Goal: Task Accomplishment & Management: Use online tool/utility

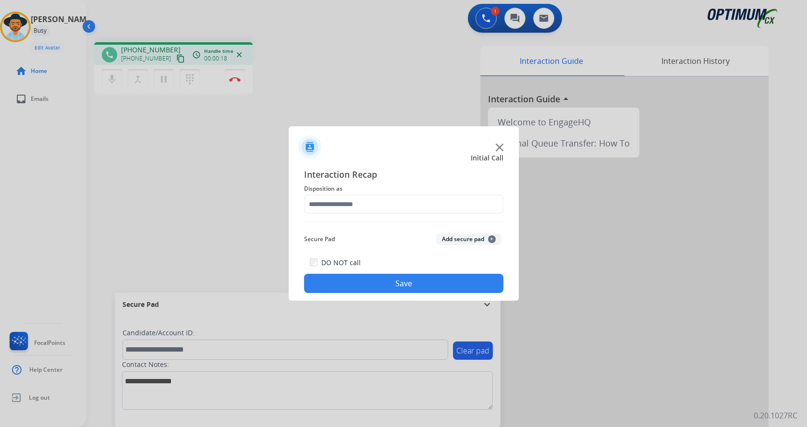
click at [498, 147] on img at bounding box center [499, 148] width 8 height 8
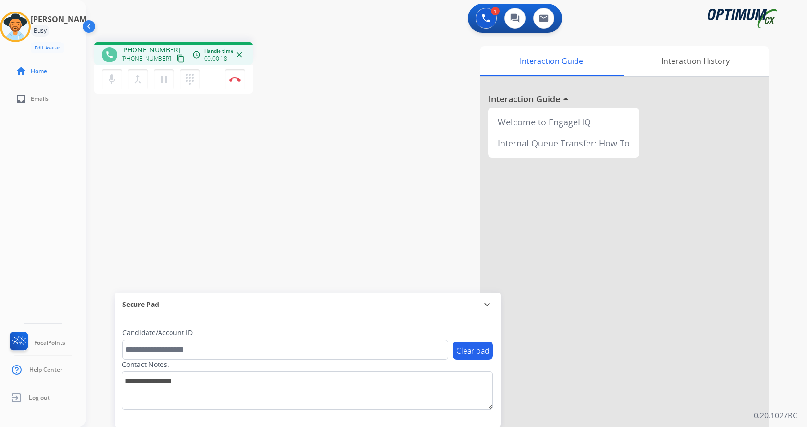
click at [297, 180] on div "phone [PHONE_NUMBER] [PHONE_NUMBER] content_copy access_time Call metrics Queue…" at bounding box center [434, 235] width 697 height 400
click at [211, 162] on div "phone [PHONE_NUMBER] [PHONE_NUMBER] content_copy access_time Call metrics Queue…" at bounding box center [434, 235] width 697 height 400
drag, startPoint x: 128, startPoint y: 48, endPoint x: 168, endPoint y: 46, distance: 39.9
click at [168, 46] on div "[PHONE_NUMBER] [PHONE_NUMBER] content_copy" at bounding box center [153, 54] width 65 height 19
copy span "3134595522"
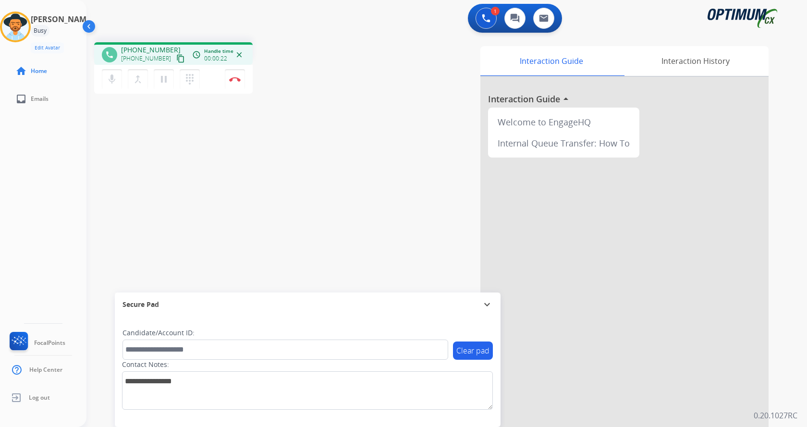
click at [325, 137] on div "phone [PHONE_NUMBER] [PHONE_NUMBER] content_copy access_time Call metrics Queue…" at bounding box center [434, 235] width 697 height 400
click at [253, 206] on div "phone [PHONE_NUMBER] [PHONE_NUMBER] content_copy access_time Call metrics Queue…" at bounding box center [434, 235] width 697 height 400
click at [258, 178] on div "phone [PHONE_NUMBER] [PHONE_NUMBER] content_copy access_time Call metrics Queue…" at bounding box center [434, 235] width 697 height 400
click at [263, 83] on div "phone [PHONE_NUMBER] [PHONE_NUMBER] content_copy access_time Call metrics Queue…" at bounding box center [220, 69] width 252 height 54
click at [235, 82] on button "Disconnect" at bounding box center [235, 79] width 20 height 20
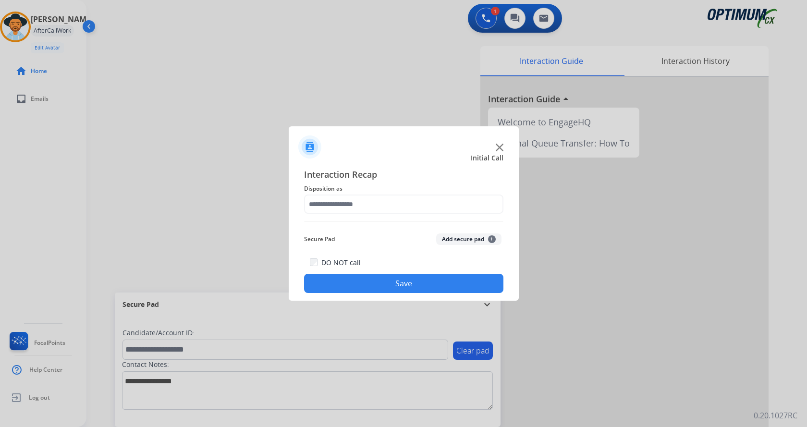
click at [468, 238] on button "Add secure pad +" at bounding box center [468, 239] width 65 height 12
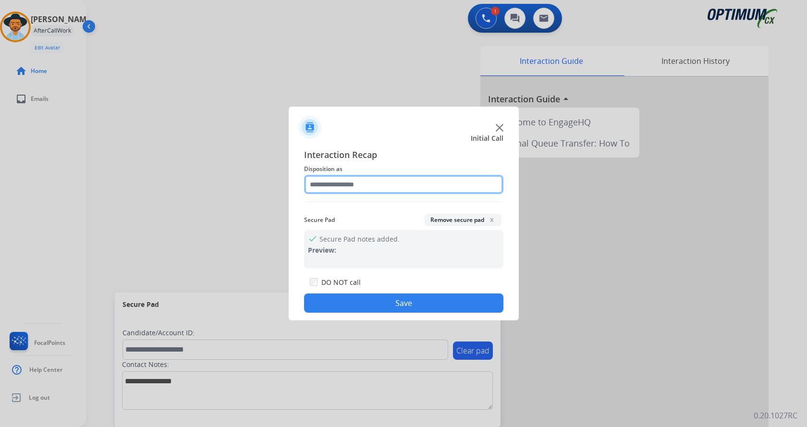
click at [362, 184] on input "text" at bounding box center [403, 184] width 199 height 19
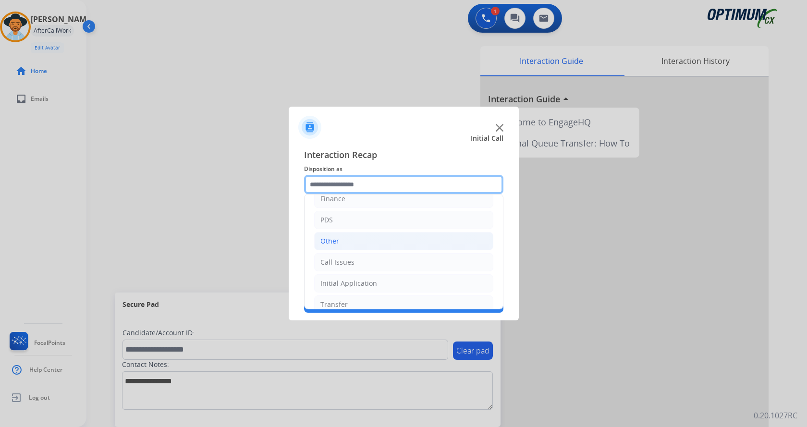
scroll to position [65, 0]
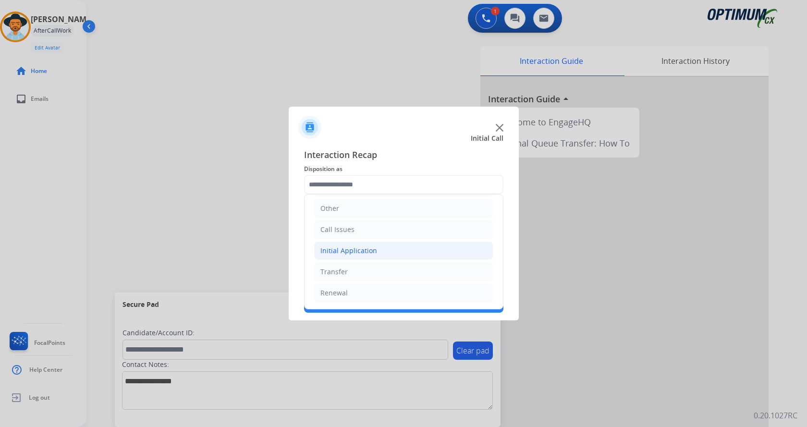
click at [377, 247] on li "Initial Application" at bounding box center [403, 250] width 179 height 18
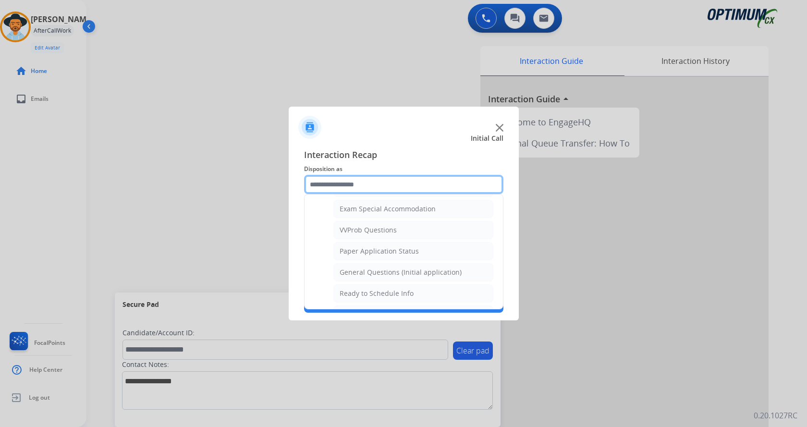
scroll to position [497, 0]
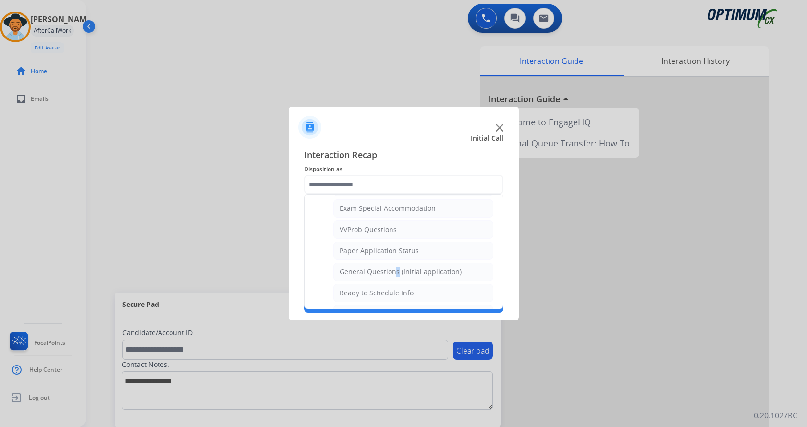
click at [392, 271] on div "General Questions (Initial application)" at bounding box center [400, 272] width 122 height 10
type input "**********"
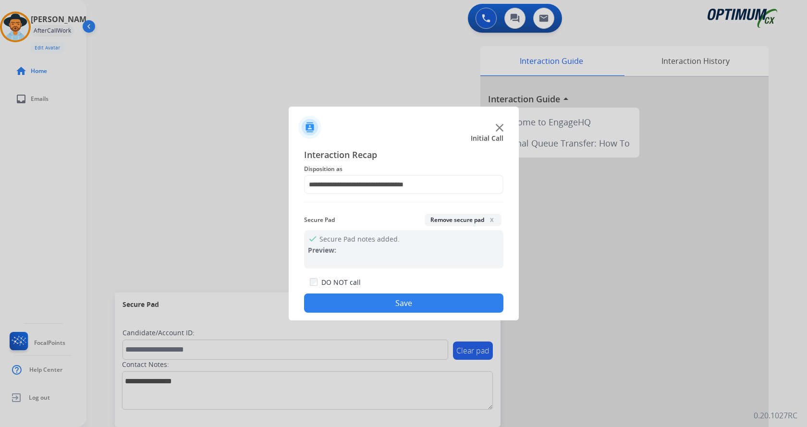
click at [401, 299] on button "Save" at bounding box center [403, 302] width 199 height 19
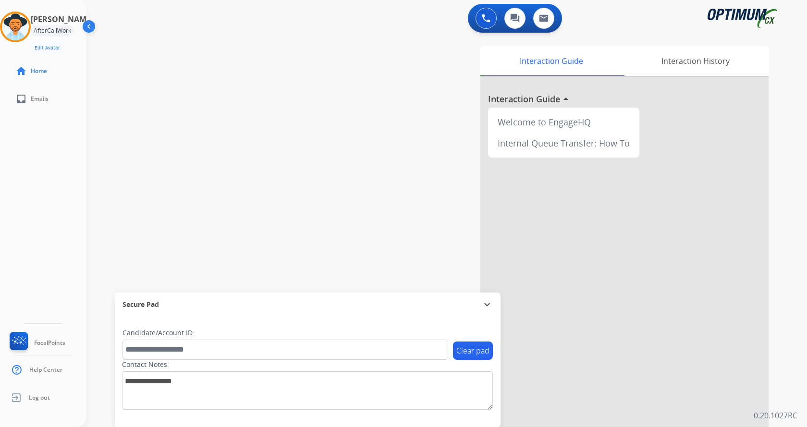
click at [209, 156] on div "swap_horiz Break voice bridge close_fullscreen Connect 3-Way Call merge_type Se…" at bounding box center [434, 235] width 697 height 400
click at [410, 52] on div "Interaction Guide Interaction History Interaction Guide arrow_drop_up Welcome t…" at bounding box center [559, 240] width 418 height 389
click at [383, 206] on div "Interaction Guide Interaction History Interaction Guide arrow_drop_up Welcome t…" at bounding box center [559, 240] width 418 height 389
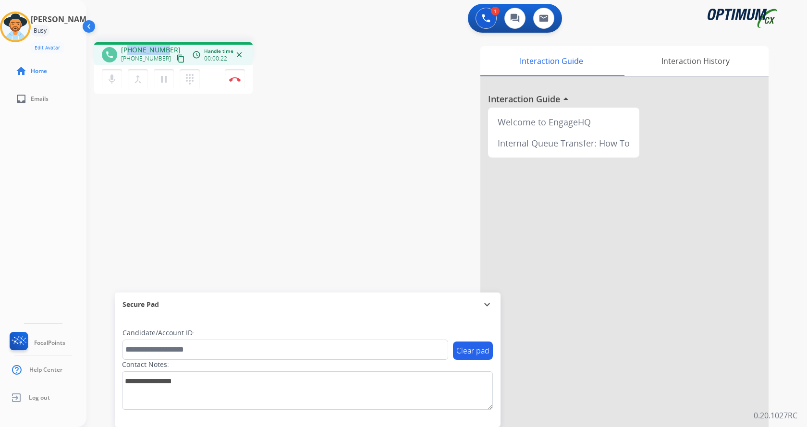
drag, startPoint x: 130, startPoint y: 48, endPoint x: 165, endPoint y: 51, distance: 35.6
click at [165, 51] on span "[PHONE_NUMBER]" at bounding box center [151, 50] width 60 height 10
copy span "7276213595"
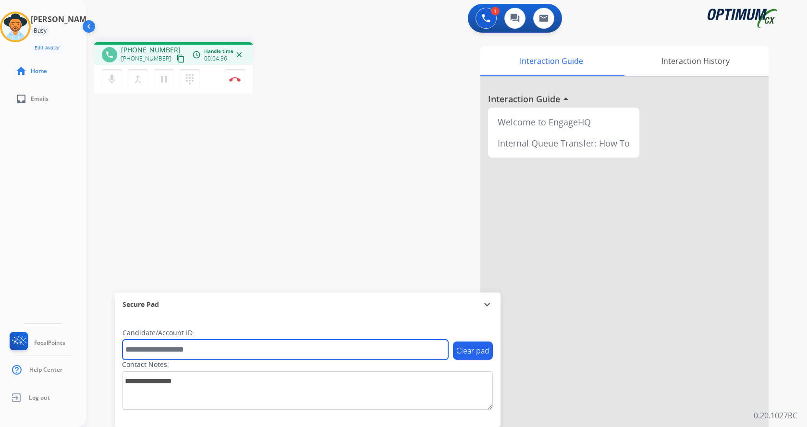
click at [208, 346] on input "text" at bounding box center [284, 349] width 325 height 20
paste input "*******"
type input "*******"
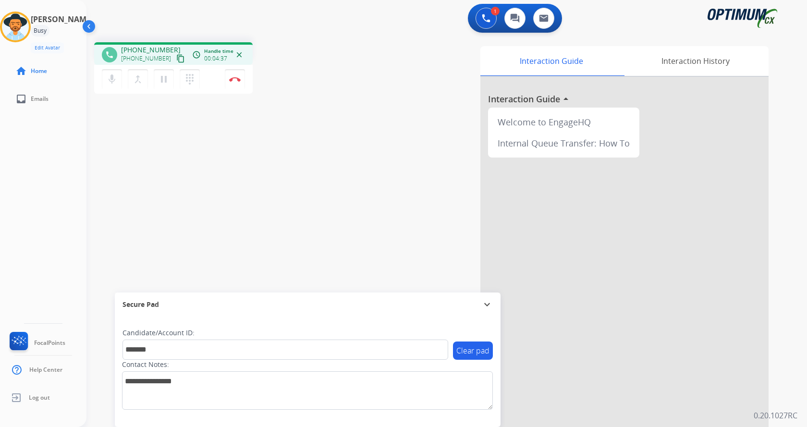
click at [202, 181] on div "phone [PHONE_NUMBER] [PHONE_NUMBER] content_copy access_time Call metrics Queue…" at bounding box center [434, 235] width 697 height 400
click at [231, 83] on button "Disconnect" at bounding box center [235, 79] width 20 height 20
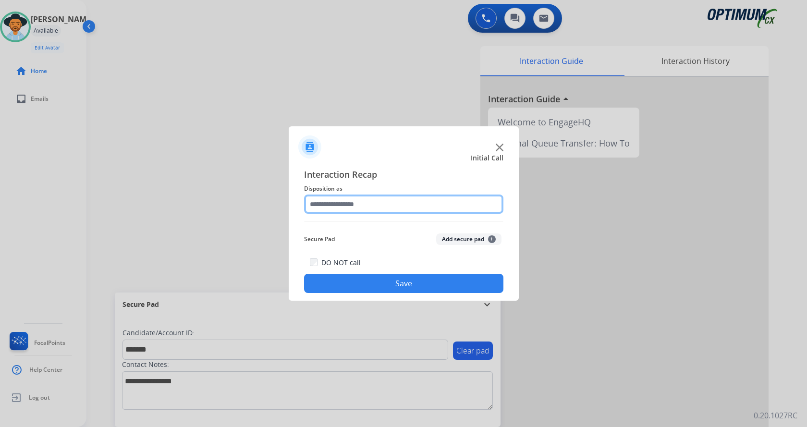
drag, startPoint x: 414, startPoint y: 203, endPoint x: 417, endPoint y: 211, distance: 8.5
click at [417, 205] on input "text" at bounding box center [403, 203] width 199 height 19
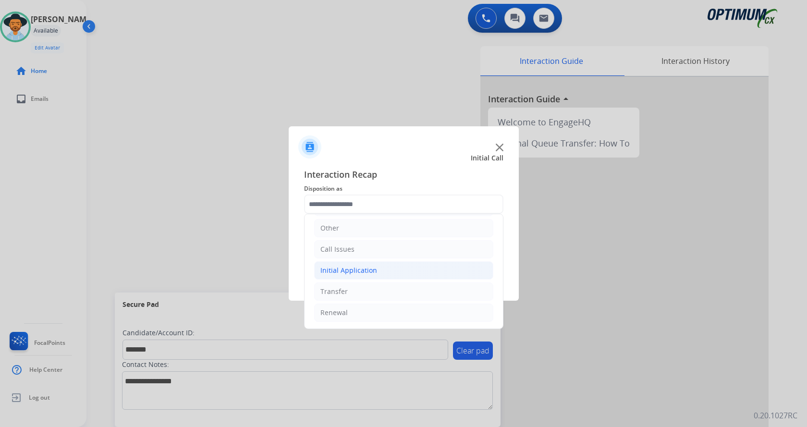
click at [387, 275] on li "Initial Application" at bounding box center [403, 270] width 179 height 18
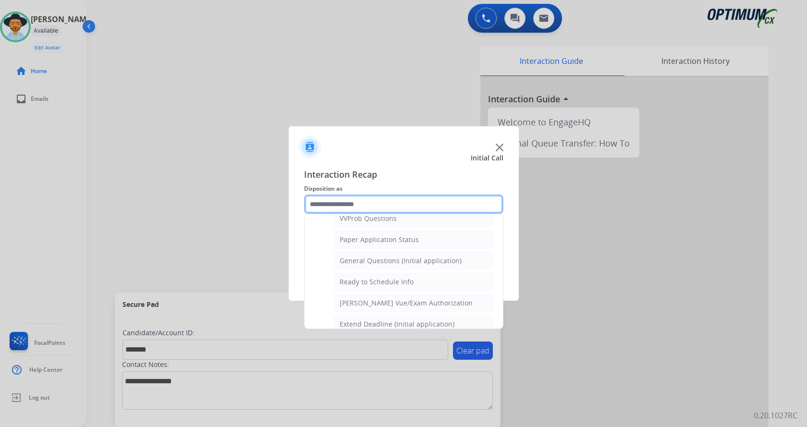
scroll to position [545, 0]
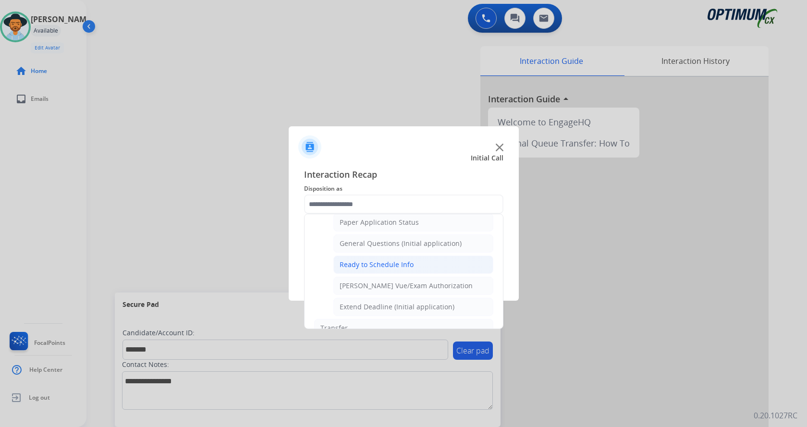
click at [393, 266] on div "Ready to Schedule Info" at bounding box center [376, 265] width 74 height 10
type input "**********"
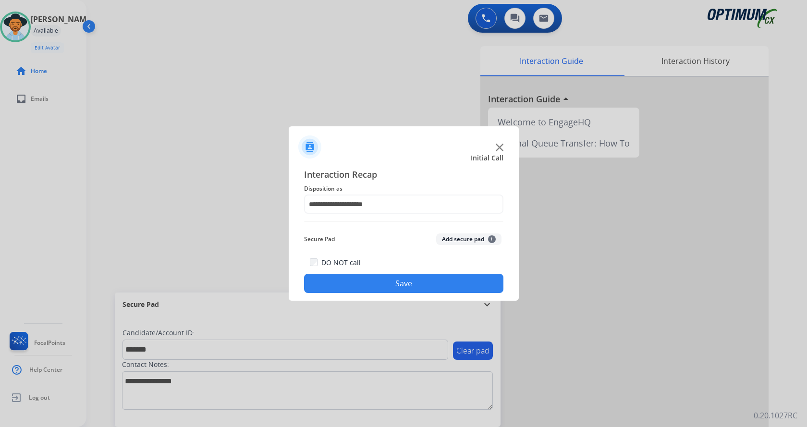
click at [391, 290] on button "Save" at bounding box center [403, 283] width 199 height 19
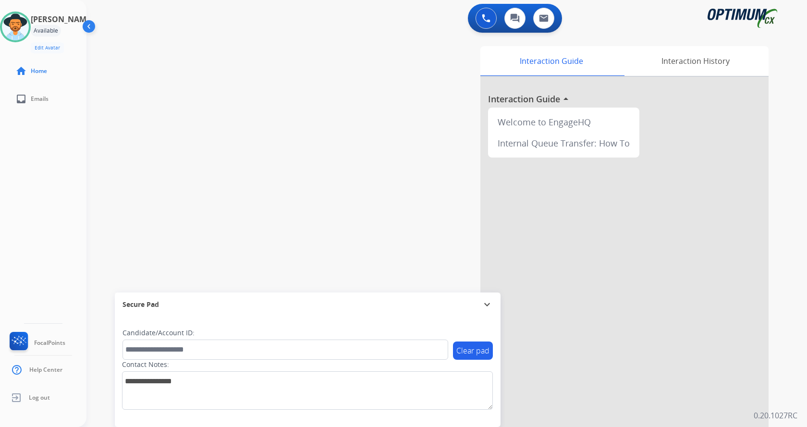
click at [249, 173] on div "swap_horiz Break voice bridge close_fullscreen Connect 3-Way Call merge_type Se…" at bounding box center [434, 235] width 697 height 400
click at [29, 28] on img at bounding box center [15, 26] width 27 height 27
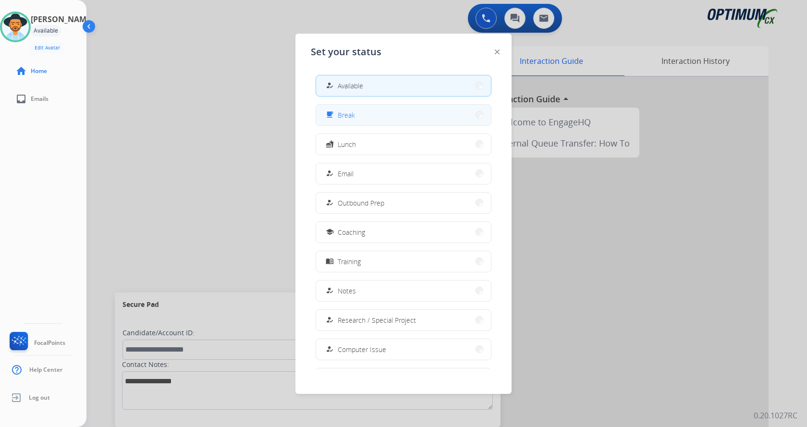
click at [406, 111] on button "free_breakfast Break" at bounding box center [403, 115] width 175 height 21
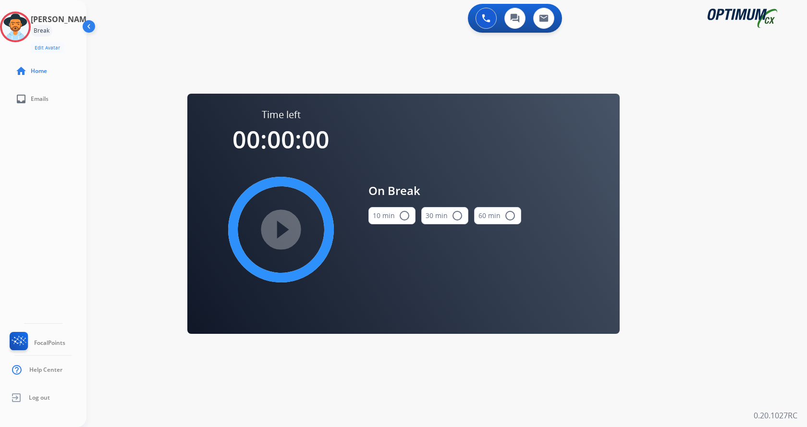
click at [394, 214] on button "10 min radio_button_unchecked" at bounding box center [391, 215] width 47 height 17
click at [287, 228] on mat-icon "play_circle_filled" at bounding box center [281, 230] width 12 height 12
click at [16, 36] on icon at bounding box center [15, 27] width 31 height 31
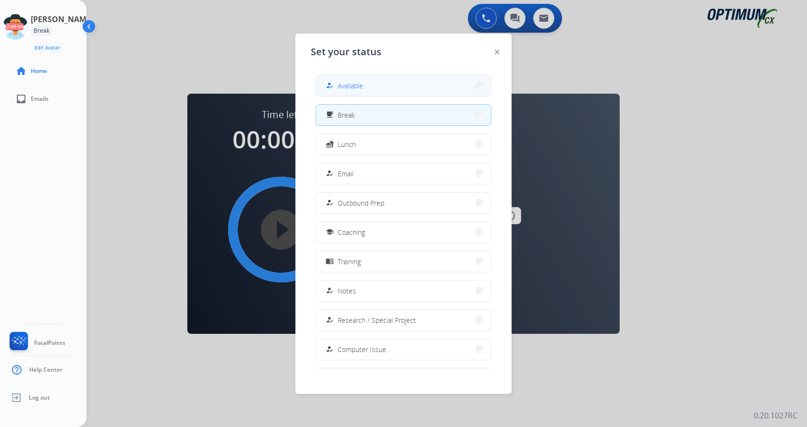
click at [398, 86] on button "how_to_reg Available" at bounding box center [403, 85] width 175 height 21
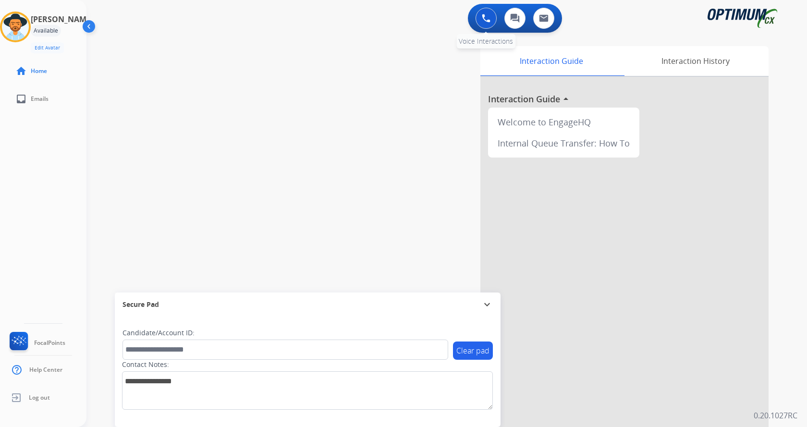
click at [489, 20] on img at bounding box center [486, 18] width 9 height 9
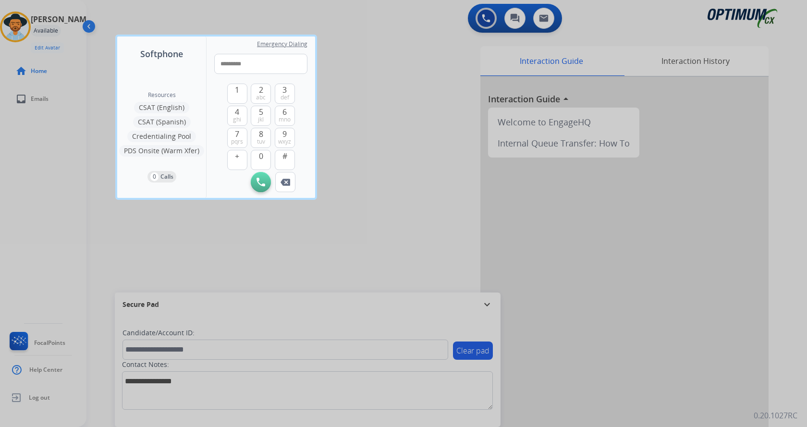
type input "**********"
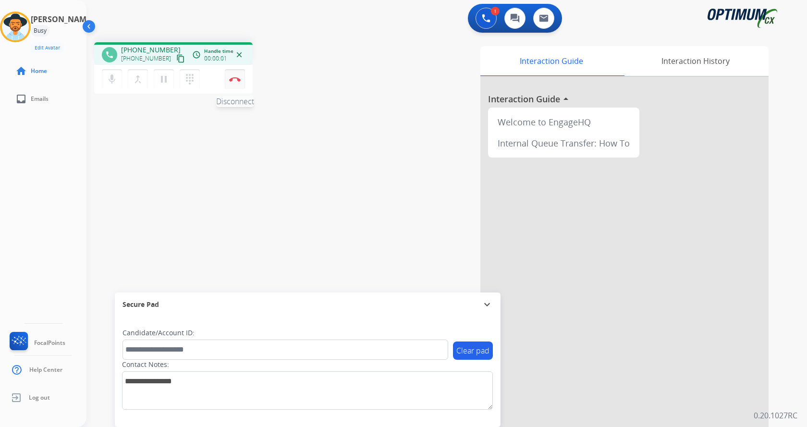
click at [233, 82] on button "Disconnect" at bounding box center [235, 79] width 20 height 20
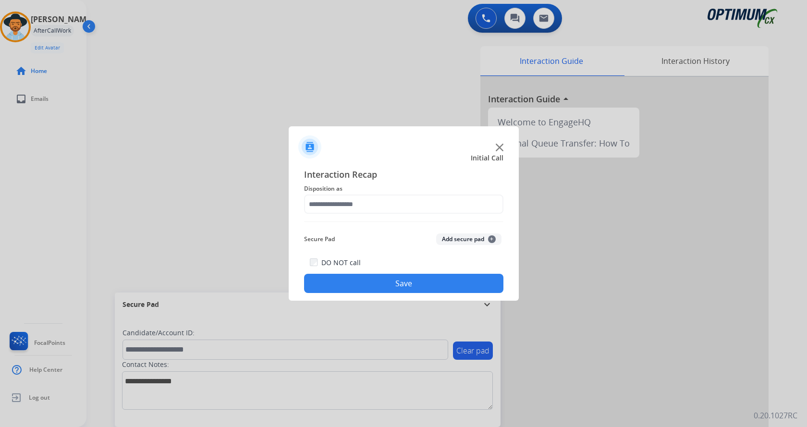
click at [453, 237] on button "Add secure pad +" at bounding box center [468, 239] width 65 height 12
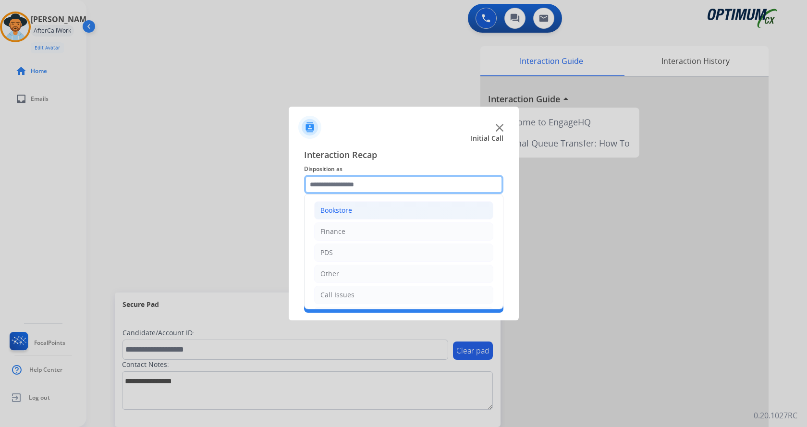
drag, startPoint x: 372, startPoint y: 193, endPoint x: 389, endPoint y: 203, distance: 19.8
click at [372, 193] on input "text" at bounding box center [403, 184] width 199 height 19
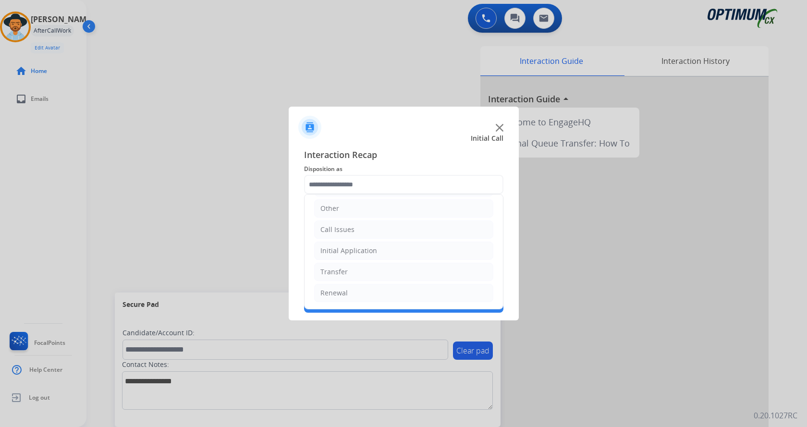
drag, startPoint x: 357, startPoint y: 226, endPoint x: 371, endPoint y: 241, distance: 20.4
click at [357, 225] on li "Call Issues" at bounding box center [403, 229] width 179 height 18
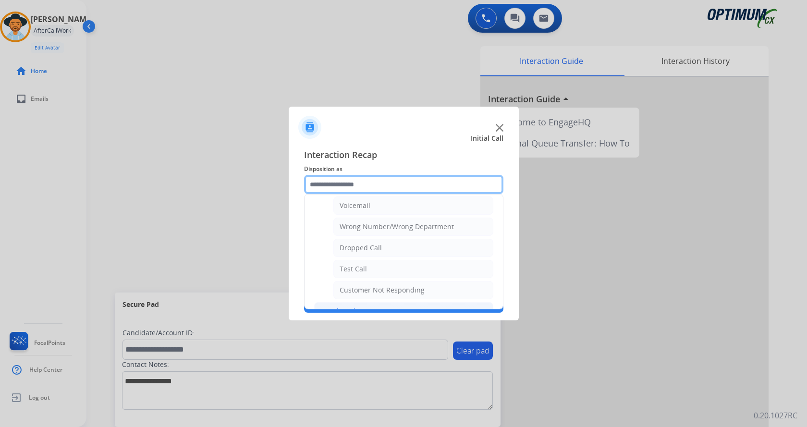
scroll to position [171, 0]
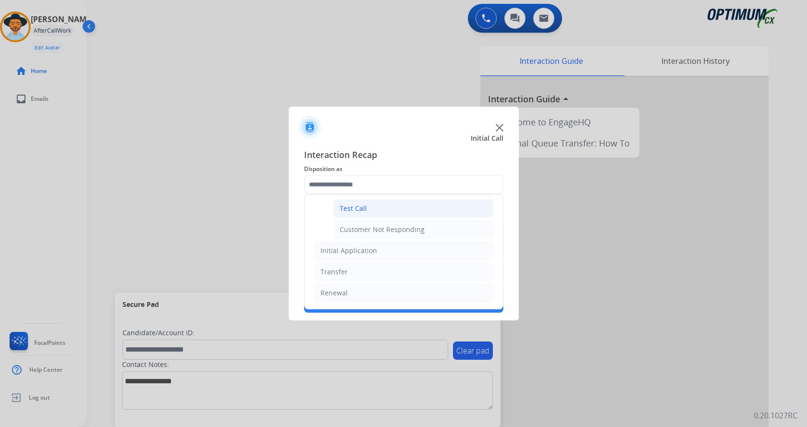
click at [381, 209] on li "Test Call" at bounding box center [413, 208] width 160 height 18
type input "*********"
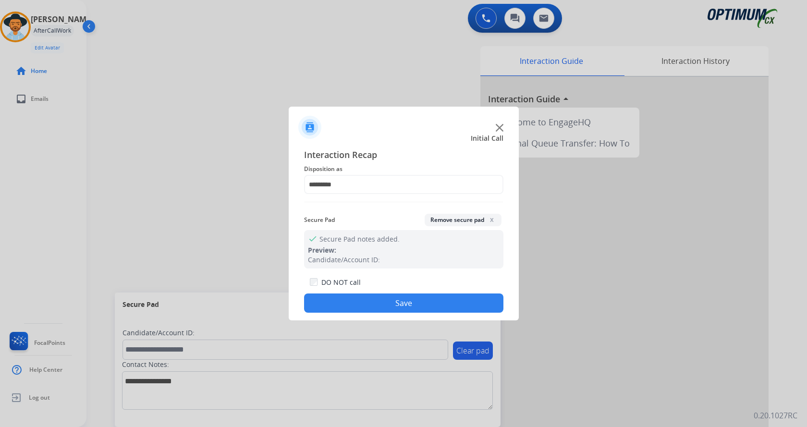
click at [379, 302] on button "Save" at bounding box center [403, 302] width 199 height 19
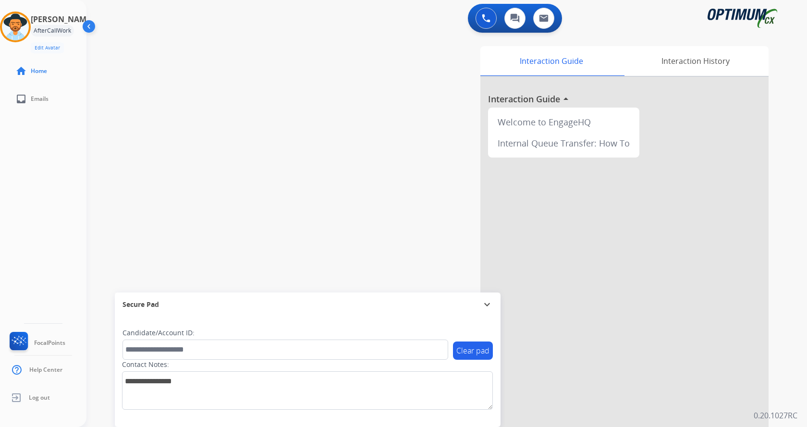
drag, startPoint x: 241, startPoint y: 175, endPoint x: 240, endPoint y: 165, distance: 9.8
click at [240, 165] on div "swap_horiz Break voice bridge close_fullscreen Connect 3-Way Call merge_type Se…" at bounding box center [434, 235] width 697 height 400
drag, startPoint x: 370, startPoint y: 160, endPoint x: 386, endPoint y: 132, distance: 33.3
click at [371, 160] on div "Interaction Guide Interaction History Interaction Guide arrow_drop_up Welcome t…" at bounding box center [559, 240] width 418 height 389
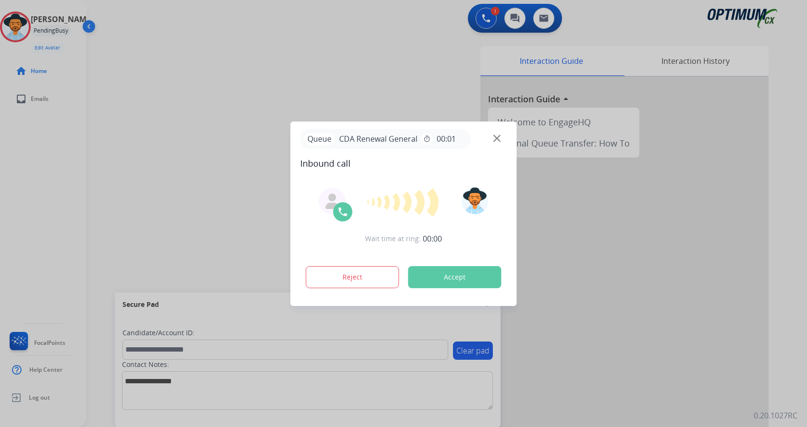
click at [328, 74] on div at bounding box center [403, 213] width 807 height 427
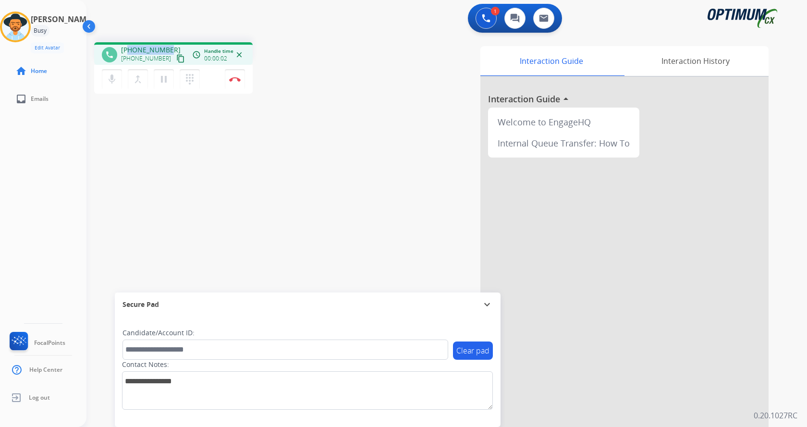
drag, startPoint x: 130, startPoint y: 48, endPoint x: 169, endPoint y: 48, distance: 38.4
click at [169, 48] on div "[PHONE_NUMBER] [PHONE_NUMBER] content_copy" at bounding box center [153, 54] width 65 height 19
copy span "8639905269"
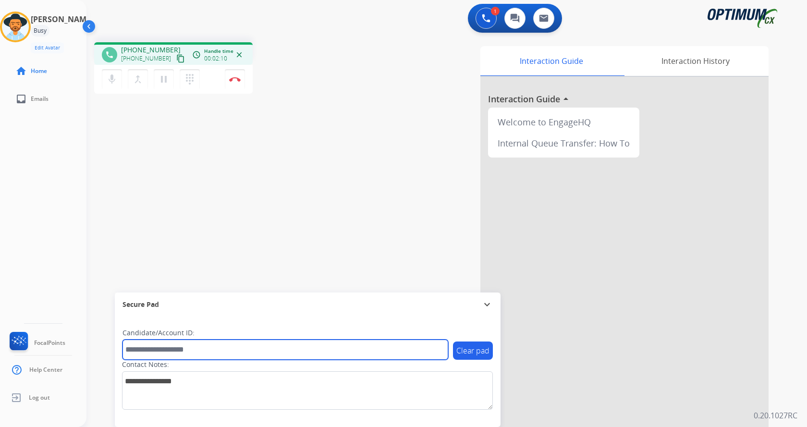
click at [215, 349] on input "text" at bounding box center [284, 349] width 325 height 20
paste input "*******"
type input "*******"
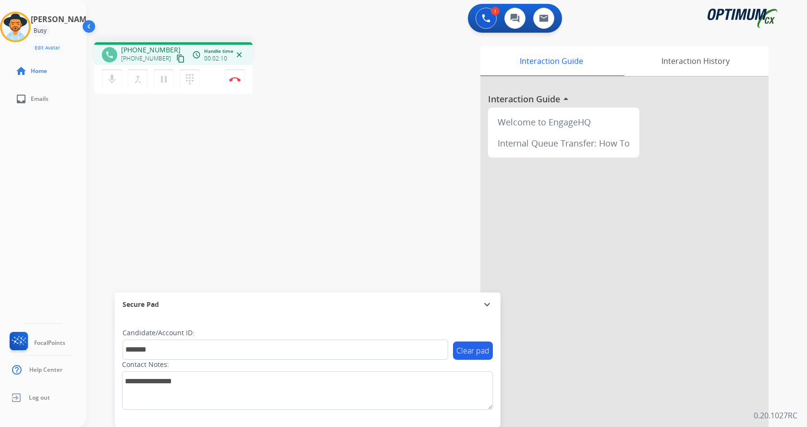
click at [214, 174] on div "phone [PHONE_NUMBER] [PHONE_NUMBER] content_copy access_time Call metrics Queue…" at bounding box center [434, 235] width 697 height 400
click at [218, 157] on div "phone [PHONE_NUMBER] [PHONE_NUMBER] content_copy access_time Call metrics Queue…" at bounding box center [434, 235] width 697 height 400
click at [243, 114] on div "phone [PHONE_NUMBER] [PHONE_NUMBER] content_copy access_time Call metrics Queue…" at bounding box center [434, 235] width 697 height 400
click at [245, 127] on div "phone [PHONE_NUMBER] [PHONE_NUMBER] content_copy access_time Call metrics Queue…" at bounding box center [434, 235] width 697 height 400
click at [242, 127] on div "phone [PHONE_NUMBER] [PHONE_NUMBER] content_copy access_time Call metrics Queue…" at bounding box center [434, 235] width 697 height 400
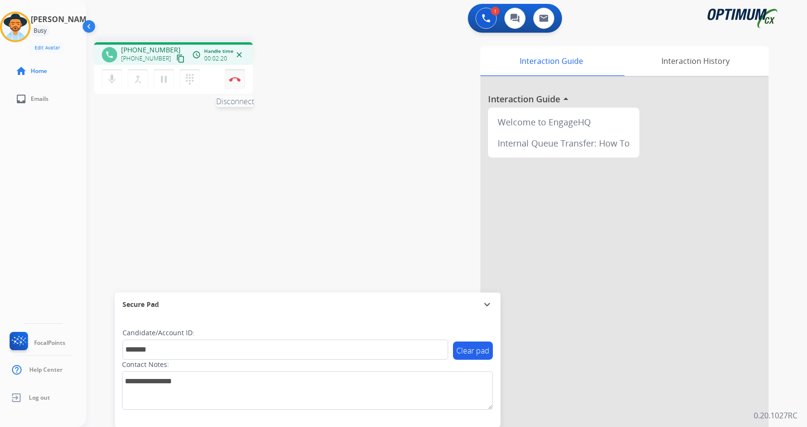
click at [235, 81] on img at bounding box center [235, 79] width 12 height 5
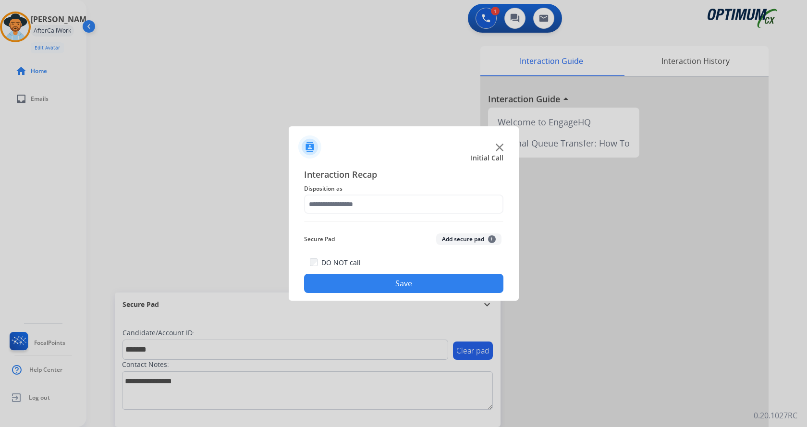
click at [467, 239] on button "Add secure pad +" at bounding box center [468, 239] width 65 height 12
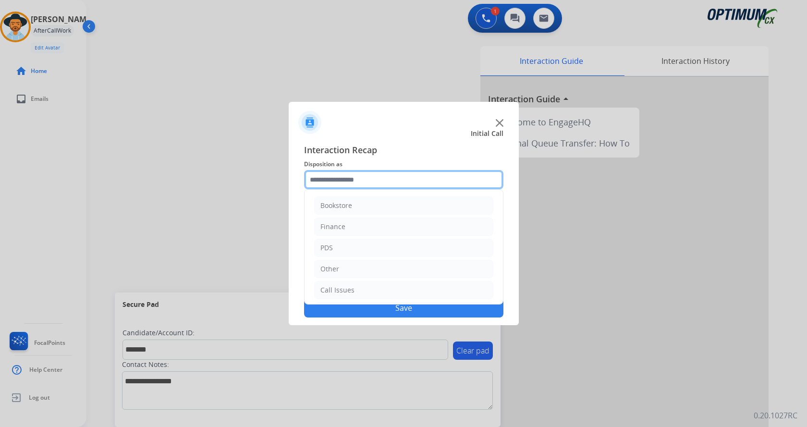
click at [349, 177] on input "text" at bounding box center [403, 179] width 199 height 19
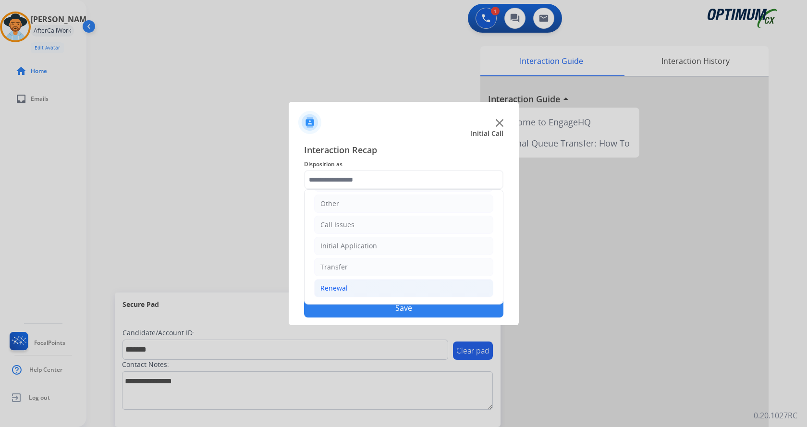
click at [377, 287] on li "Renewal" at bounding box center [403, 288] width 179 height 18
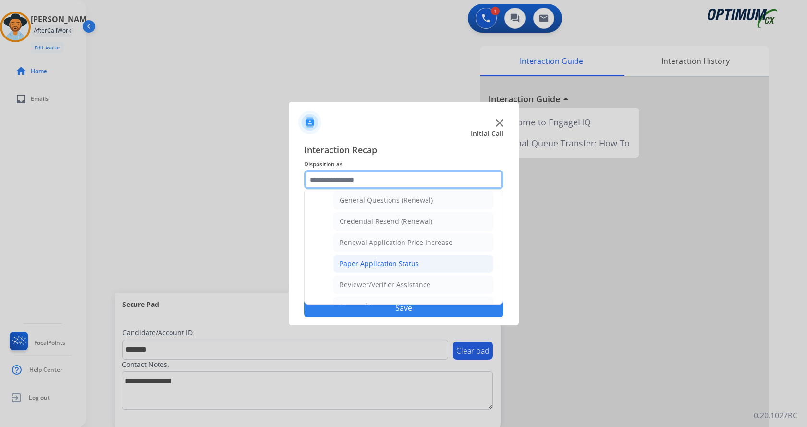
scroll to position [275, 0]
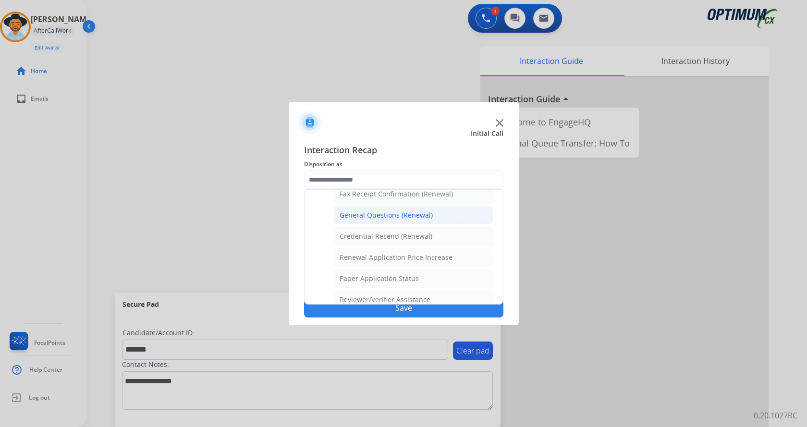
click at [393, 212] on div "General Questions (Renewal)" at bounding box center [385, 215] width 93 height 10
type input "**********"
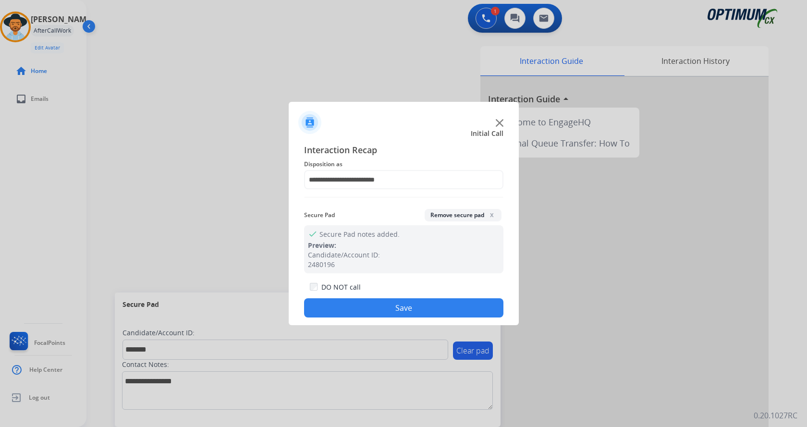
click at [389, 308] on button "Save" at bounding box center [403, 307] width 199 height 19
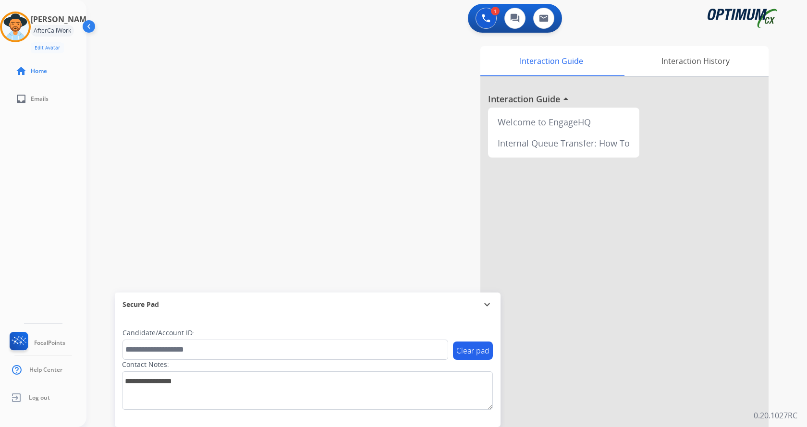
click at [241, 182] on div "swap_horiz Break voice bridge close_fullscreen Connect 3-Way Call merge_type Se…" at bounding box center [434, 235] width 697 height 400
click at [304, 124] on div "swap_horiz Break voice bridge close_fullscreen Connect 3-Way Call merge_type Se…" at bounding box center [434, 235] width 697 height 400
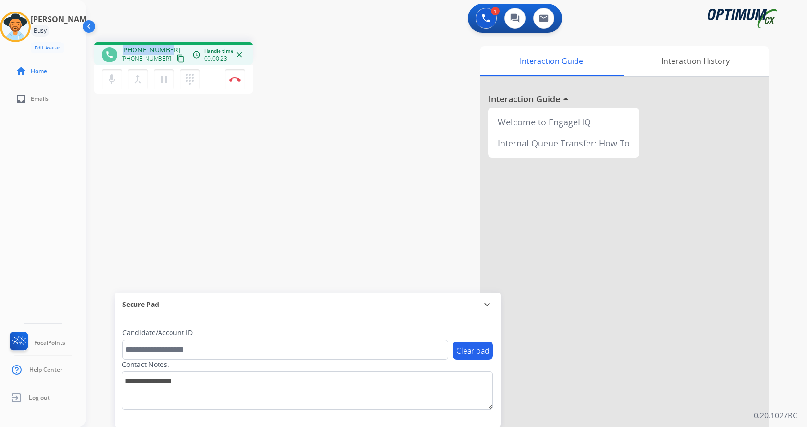
copy span "19145055657"
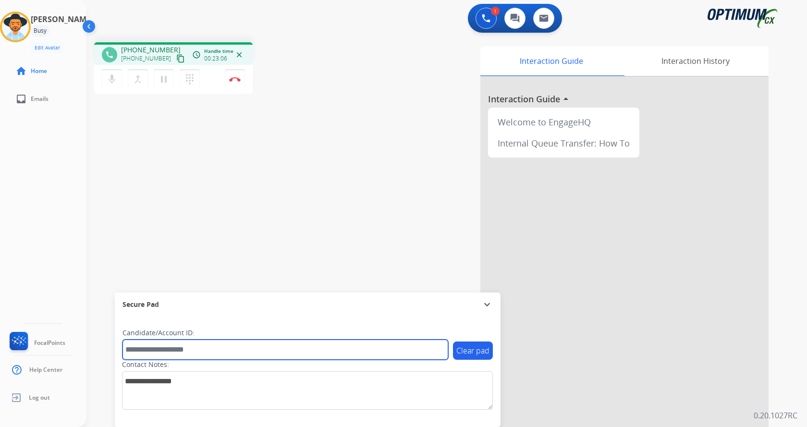
click at [189, 343] on input "text" at bounding box center [284, 349] width 325 height 20
paste input "*******"
type input "*******"
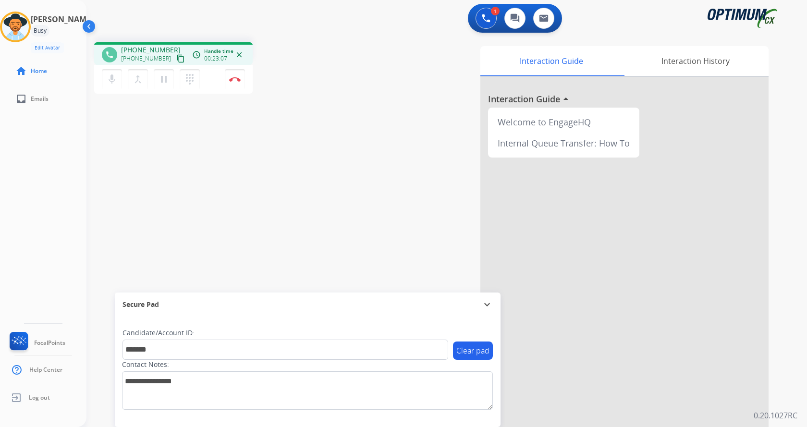
click at [186, 217] on div "phone [PHONE_NUMBER] [PHONE_NUMBER] content_copy access_time Call metrics Queue…" at bounding box center [434, 235] width 697 height 400
click at [186, 216] on div "phone [PHONE_NUMBER] [PHONE_NUMBER] content_copy access_time Call metrics Queue…" at bounding box center [434, 235] width 697 height 400
click at [203, 173] on div "phone [PHONE_NUMBER] [PHONE_NUMBER] content_copy access_time Call metrics Queue…" at bounding box center [434, 235] width 697 height 400
click at [201, 168] on div "phone [PHONE_NUMBER] [PHONE_NUMBER] content_copy access_time Call metrics Queue…" at bounding box center [434, 235] width 697 height 400
click at [209, 164] on div "phone [PHONE_NUMBER] [PHONE_NUMBER] content_copy access_time Call metrics Queue…" at bounding box center [434, 235] width 697 height 400
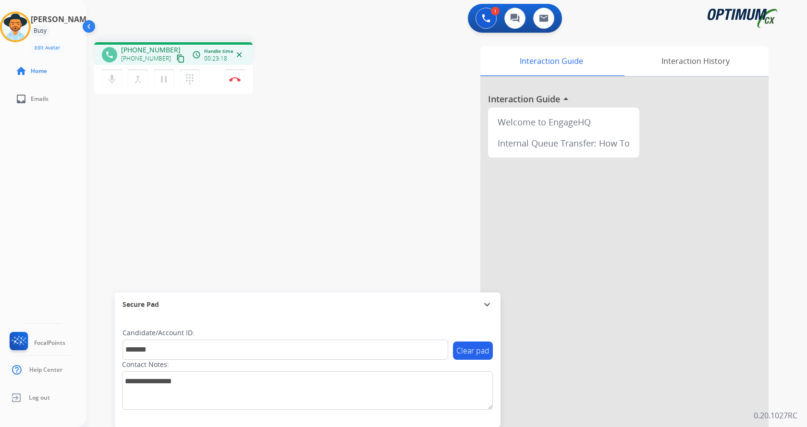
click at [250, 116] on div "phone [PHONE_NUMBER] [PHONE_NUMBER] content_copy access_time Call metrics Queue…" at bounding box center [434, 235] width 697 height 400
click at [238, 76] on button "Disconnect" at bounding box center [235, 79] width 20 height 20
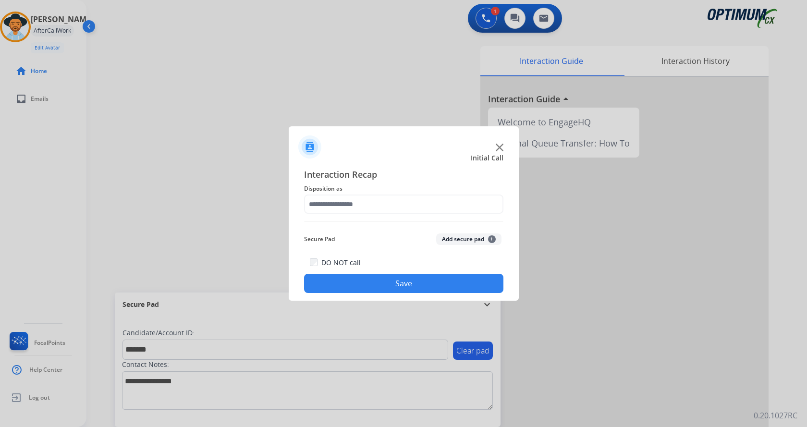
click at [463, 239] on button "Add secure pad +" at bounding box center [468, 239] width 65 height 12
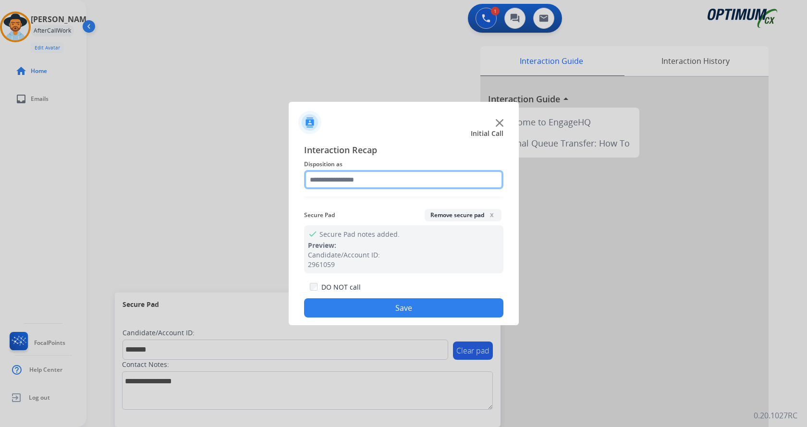
click at [368, 179] on input "text" at bounding box center [403, 179] width 199 height 19
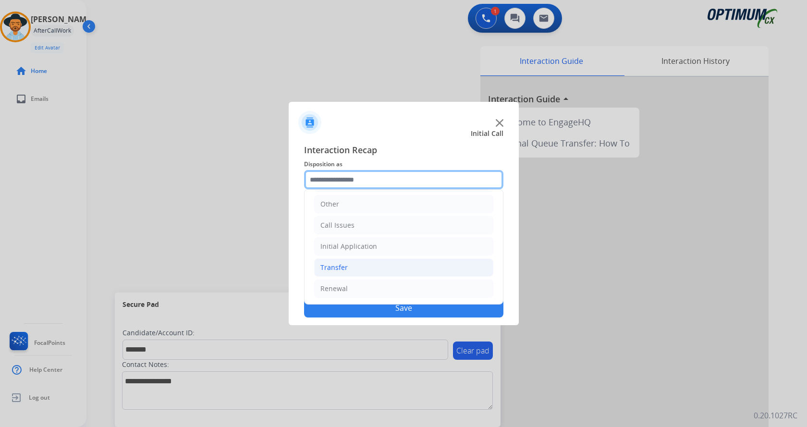
scroll to position [65, 0]
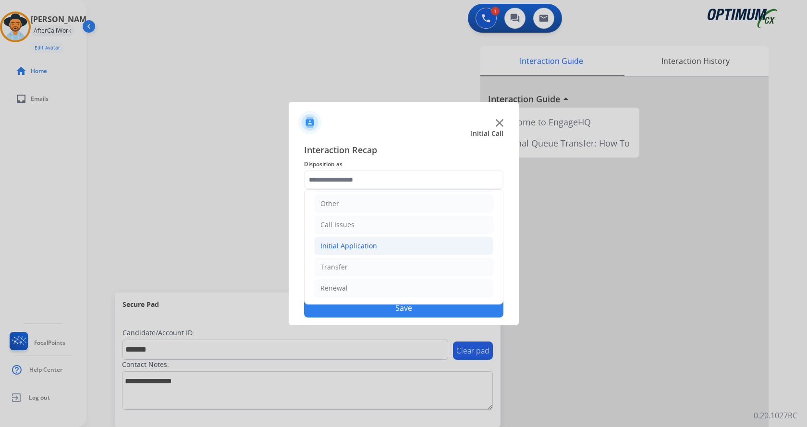
click at [367, 241] on li "Initial Application" at bounding box center [403, 246] width 179 height 18
click at [375, 263] on div "Credential Resend (Initial application)" at bounding box center [399, 267] width 121 height 10
type input "**********"
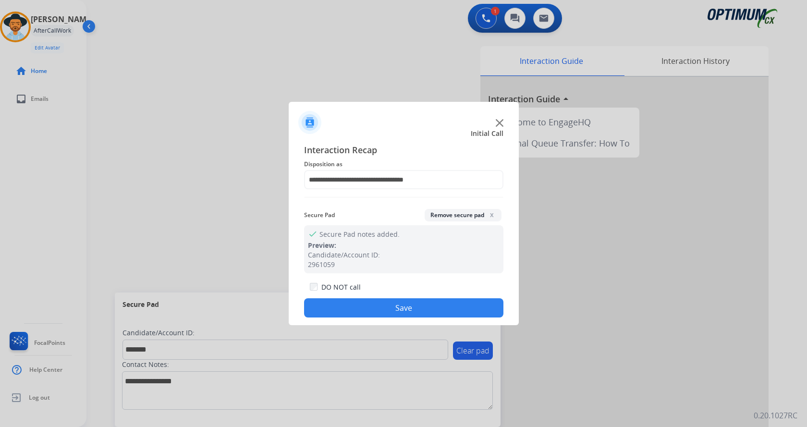
click at [370, 306] on button "Save" at bounding box center [403, 307] width 199 height 19
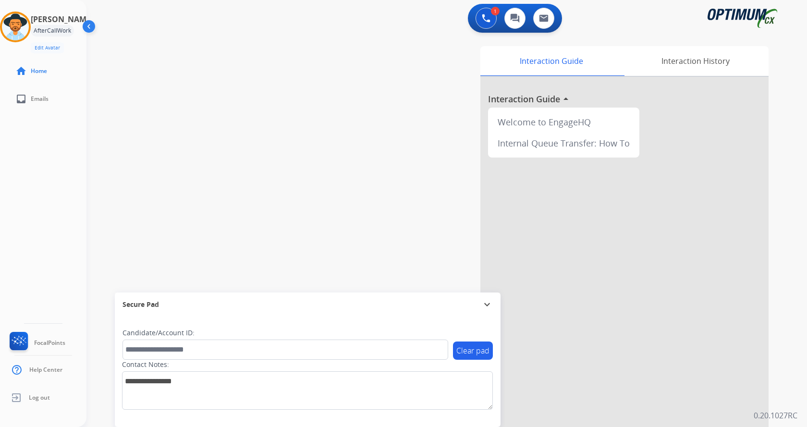
click at [219, 132] on div "swap_horiz Break voice bridge close_fullscreen Connect 3-Way Call merge_type Se…" at bounding box center [434, 235] width 697 height 400
click at [376, 125] on div "Interaction Guide Interaction History Interaction Guide arrow_drop_up Welcome t…" at bounding box center [559, 240] width 418 height 389
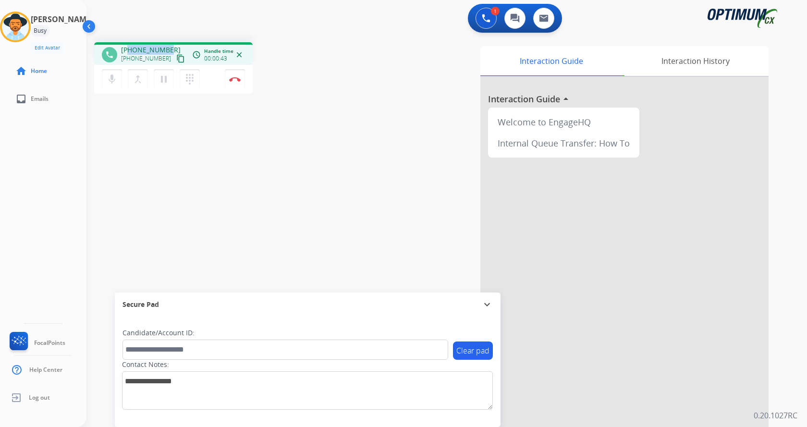
drag, startPoint x: 169, startPoint y: 48, endPoint x: 130, endPoint y: 42, distance: 38.8
click at [130, 42] on div "phone [PHONE_NUMBER] [PHONE_NUMBER] content_copy access_time Call metrics Queue…" at bounding box center [173, 53] width 158 height 23
copy span "7657308056"
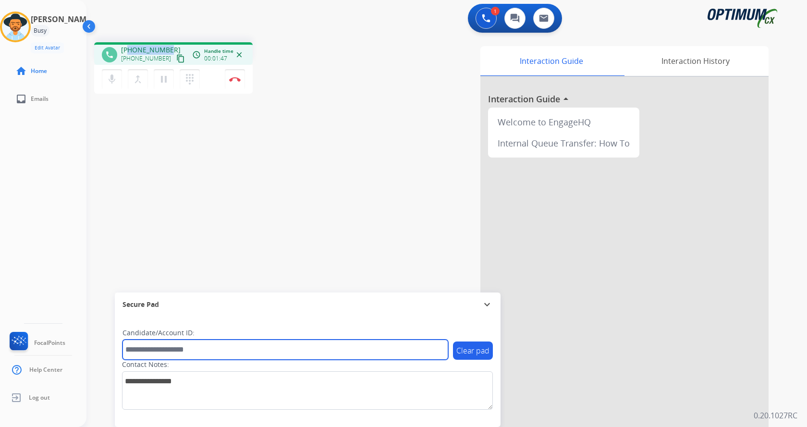
click at [233, 353] on input "text" at bounding box center [284, 349] width 325 height 20
paste input "*******"
type input "*******"
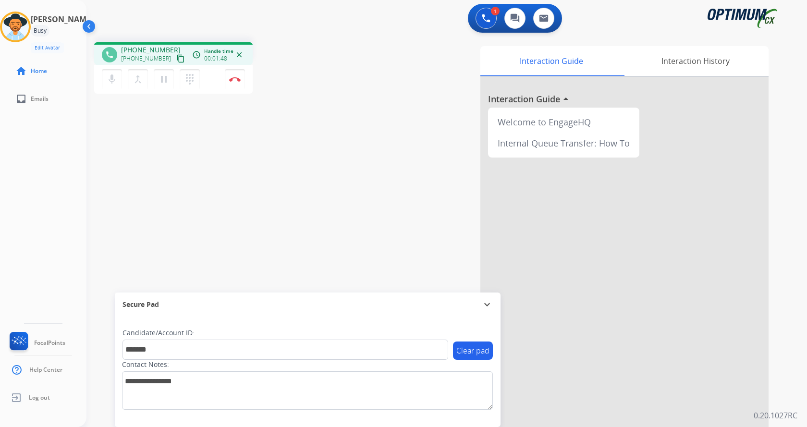
click at [247, 171] on div "phone [PHONE_NUMBER] [PHONE_NUMBER] content_copy access_time Call metrics Queue…" at bounding box center [434, 235] width 697 height 400
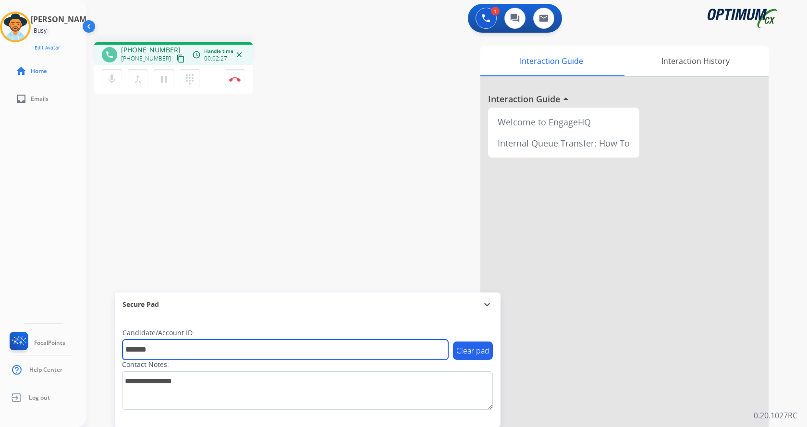
click at [192, 352] on input "*******" at bounding box center [284, 349] width 325 height 20
click at [192, 351] on input "*******" at bounding box center [284, 349] width 325 height 20
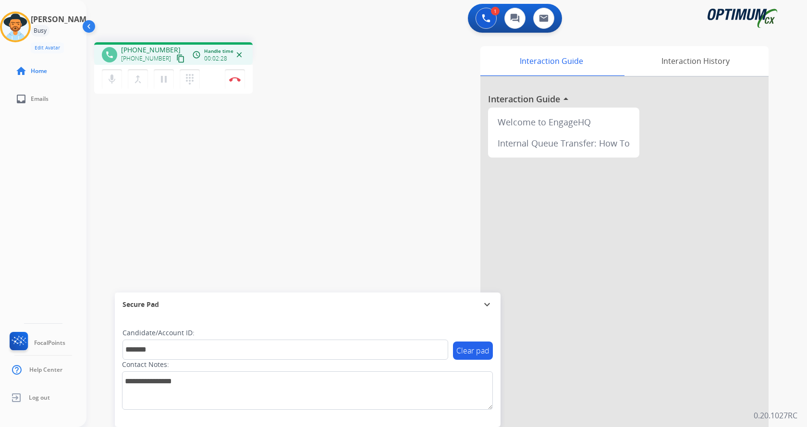
click at [202, 235] on div "phone [PHONE_NUMBER] [PHONE_NUMBER] content_copy access_time Call metrics Queue…" at bounding box center [434, 235] width 697 height 400
click at [333, 198] on div "phone [PHONE_NUMBER] [PHONE_NUMBER] content_copy access_time Call metrics Queue…" at bounding box center [434, 235] width 697 height 400
drag, startPoint x: 217, startPoint y: 172, endPoint x: 217, endPoint y: 111, distance: 61.5
click at [217, 172] on div "phone [PHONE_NUMBER] [PHONE_NUMBER] content_copy access_time Call metrics Queue…" at bounding box center [434, 235] width 697 height 400
drag, startPoint x: 228, startPoint y: 177, endPoint x: 229, endPoint y: 171, distance: 6.3
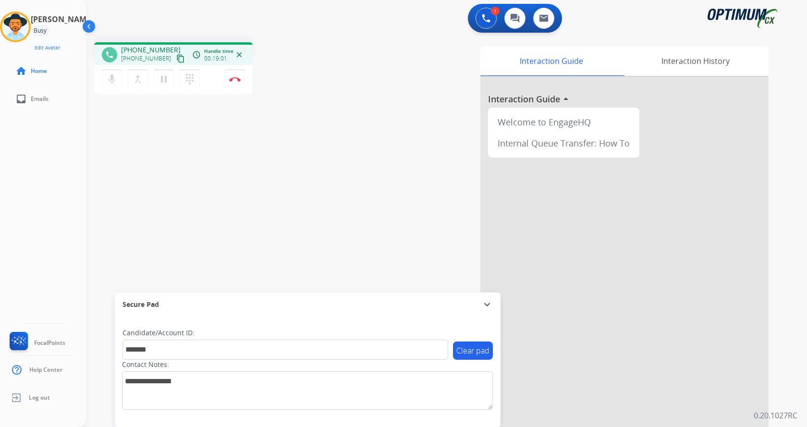
click at [229, 172] on div "phone [PHONE_NUMBER] [PHONE_NUMBER] content_copy access_time Call metrics Queue…" at bounding box center [434, 235] width 697 height 400
click at [219, 146] on div "phone [PHONE_NUMBER] [PHONE_NUMBER] content_copy access_time Call metrics Queue…" at bounding box center [434, 235] width 697 height 400
click at [241, 146] on div "phone [PHONE_NUMBER] [PHONE_NUMBER] content_copy access_time Call metrics Queue…" at bounding box center [434, 235] width 697 height 400
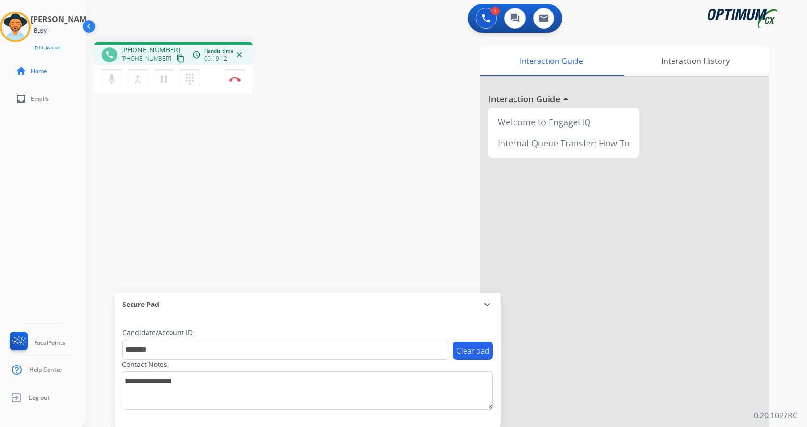
click at [232, 157] on div "phone [PHONE_NUMBER] [PHONE_NUMBER] content_copy access_time Call metrics Queue…" at bounding box center [434, 235] width 697 height 400
click at [234, 78] on img at bounding box center [235, 79] width 12 height 5
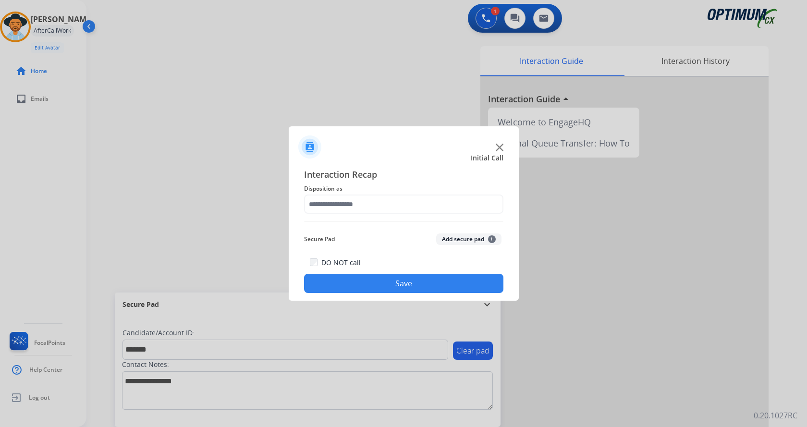
click at [454, 236] on button "Add secure pad +" at bounding box center [468, 239] width 65 height 12
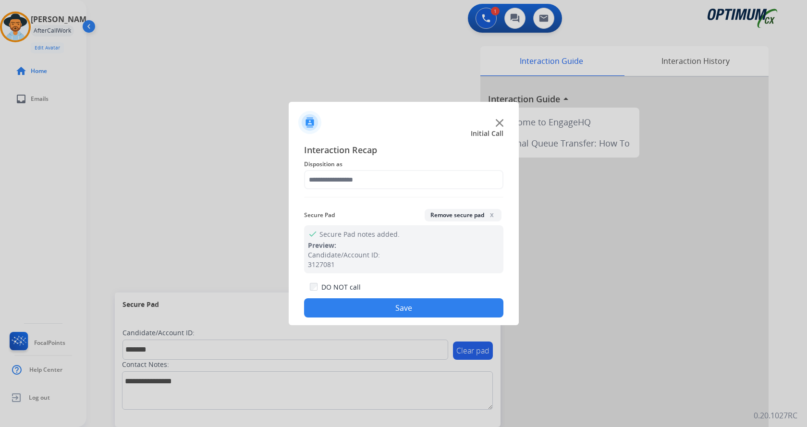
click at [370, 163] on span "Disposition as" at bounding box center [403, 164] width 199 height 12
click at [367, 177] on input "text" at bounding box center [403, 179] width 199 height 19
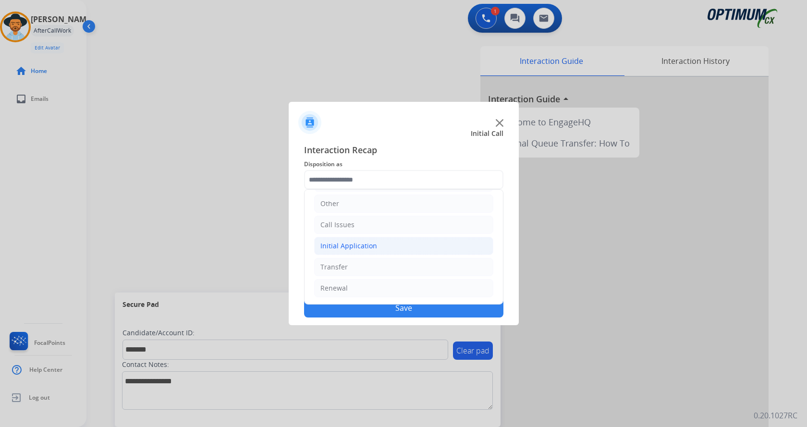
click at [384, 246] on li "Initial Application" at bounding box center [403, 246] width 179 height 18
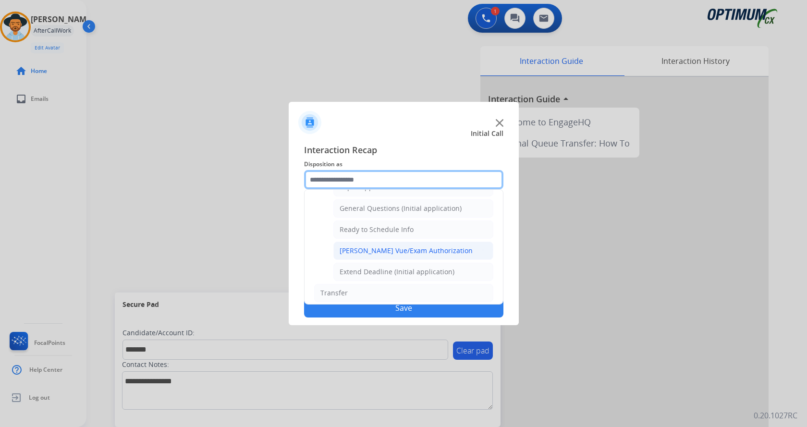
scroll to position [534, 0]
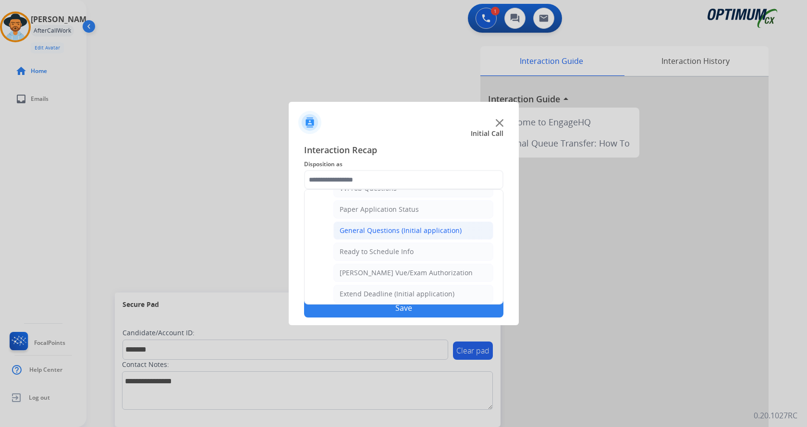
click at [377, 227] on div "General Questions (Initial application)" at bounding box center [400, 231] width 122 height 10
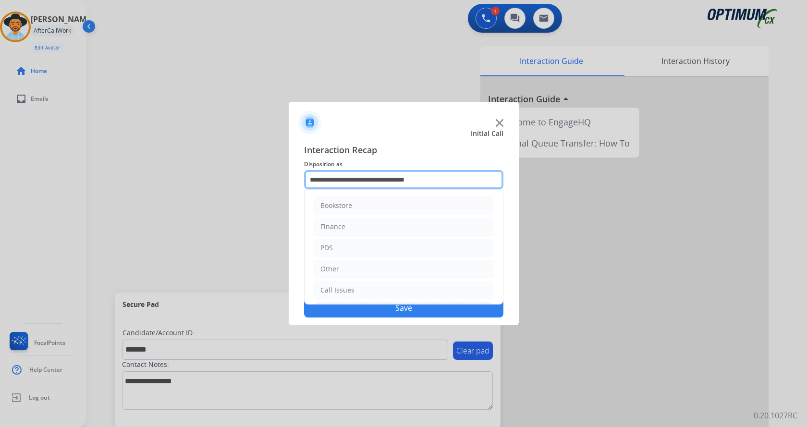
click at [356, 179] on input "**********" at bounding box center [403, 179] width 199 height 19
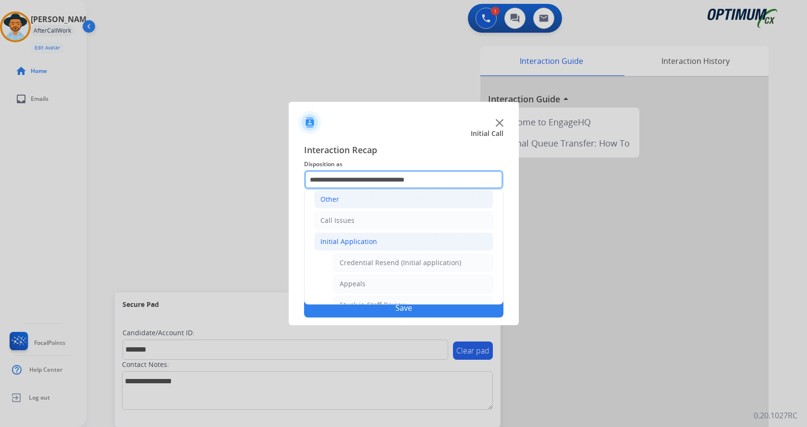
scroll to position [192, 0]
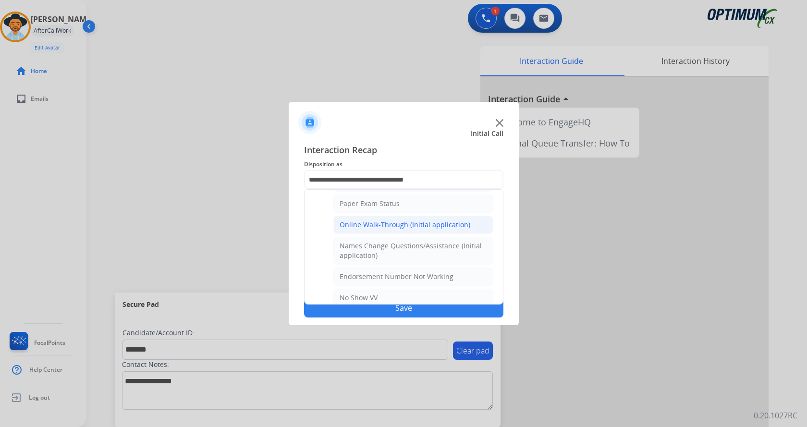
click at [417, 227] on div "Online Walk-Through (Initial application)" at bounding box center [404, 225] width 131 height 10
type input "**********"
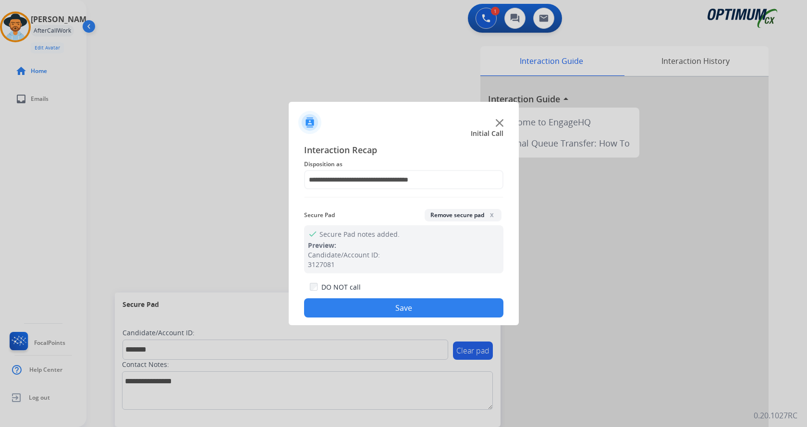
click at [399, 312] on button "Save" at bounding box center [403, 307] width 199 height 19
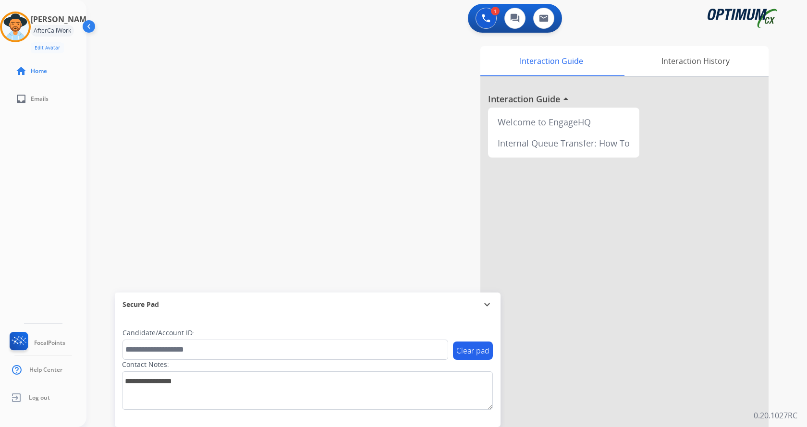
drag, startPoint x: 155, startPoint y: 171, endPoint x: 155, endPoint y: 160, distance: 10.6
click at [155, 169] on div "swap_horiz Break voice bridge close_fullscreen Connect 3-Way Call merge_type Se…" at bounding box center [434, 235] width 697 height 400
drag, startPoint x: 29, startPoint y: 25, endPoint x: 36, endPoint y: 37, distance: 14.2
click at [29, 25] on img at bounding box center [15, 26] width 27 height 27
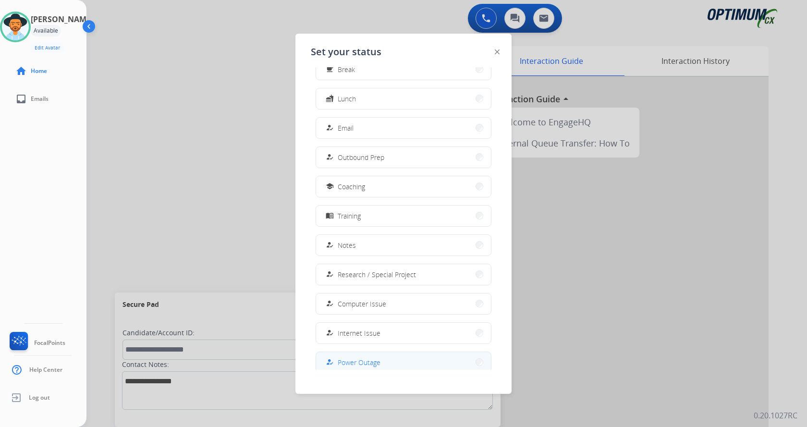
scroll to position [91, 0]
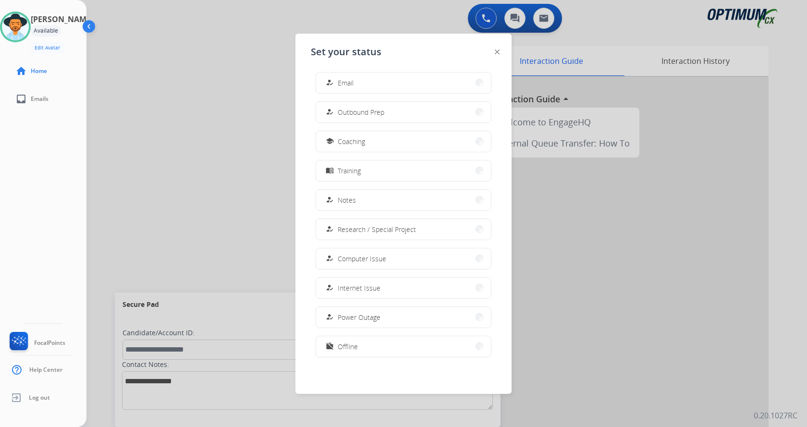
click at [388, 348] on button "work_off Offline" at bounding box center [403, 346] width 175 height 21
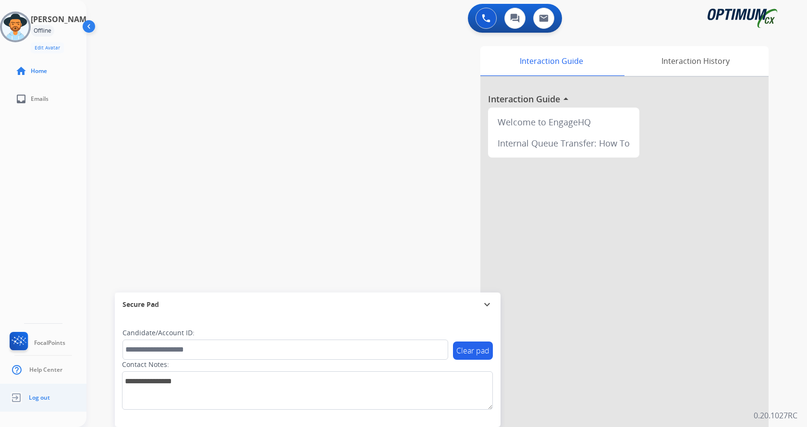
click at [38, 394] on span "Log out" at bounding box center [39, 398] width 21 height 8
click at [298, 155] on div "swap_horiz Break voice bridge close_fullscreen Connect 3-Way Call merge_type Se…" at bounding box center [434, 235] width 697 height 400
